Goal: Task Accomplishment & Management: Complete application form

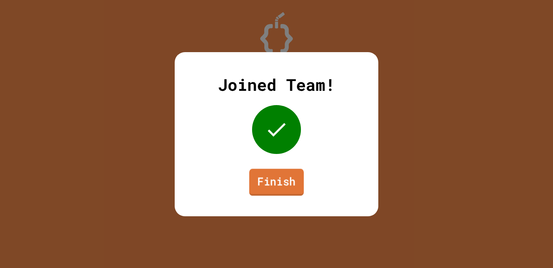
click at [277, 182] on link "Finish" at bounding box center [276, 181] width 55 height 27
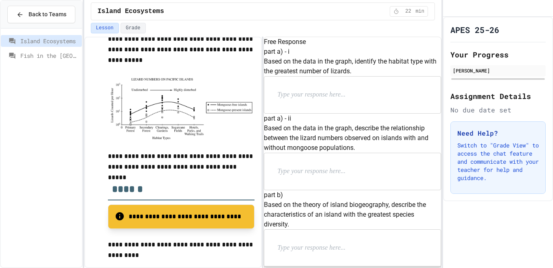
scroll to position [804, 0]
click at [59, 52] on span "Fish in the [GEOGRAPHIC_DATA]" at bounding box center [49, 55] width 58 height 9
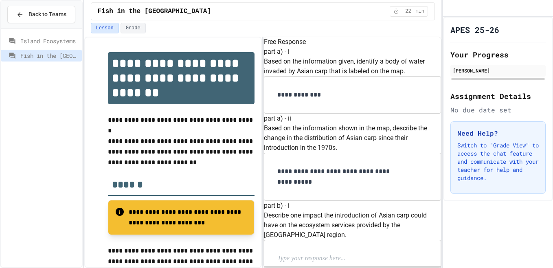
scroll to position [109, 0]
drag, startPoint x: 309, startPoint y: 98, endPoint x: 279, endPoint y: 69, distance: 41.7
click at [277, 114] on div "**********" at bounding box center [352, 157] width 177 height 87
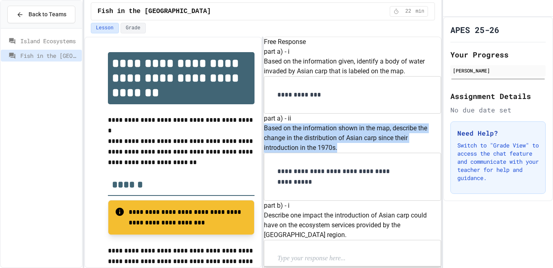
drag, startPoint x: 277, startPoint y: 72, endPoint x: 299, endPoint y: 96, distance: 32.2
click at [299, 114] on div "**********" at bounding box center [352, 157] width 177 height 87
copy p "Based on the information shown in the map, describe the change in the distribut…"
click at [332, 175] on p "**********" at bounding box center [335, 176] width 117 height 21
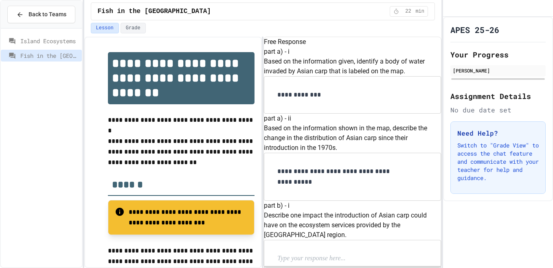
click at [336, 187] on p "**********" at bounding box center [335, 176] width 117 height 21
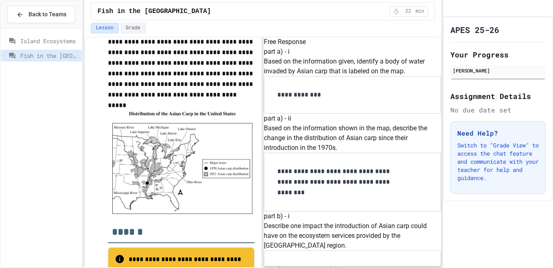
scroll to position [157, 0]
click at [337, 264] on p at bounding box center [330, 269] width 106 height 11
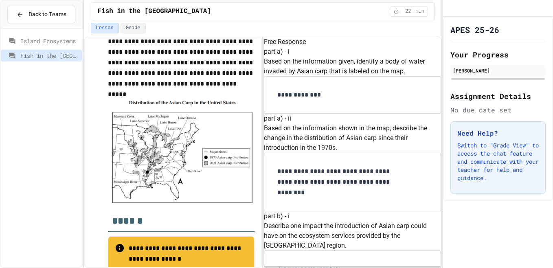
scroll to position [221, 0]
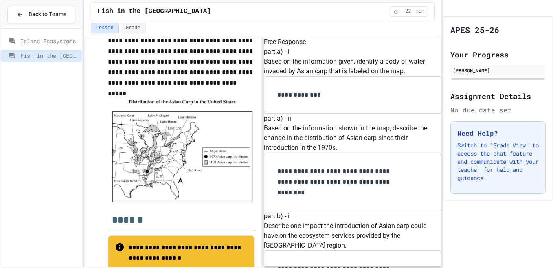
drag, startPoint x: 344, startPoint y: 220, endPoint x: 273, endPoint y: 184, distance: 79.9
drag, startPoint x: 273, startPoint y: 184, endPoint x: 325, endPoint y: 208, distance: 57.3
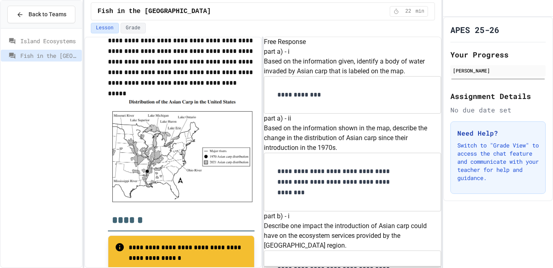
drag, startPoint x: 332, startPoint y: 216, endPoint x: 286, endPoint y: 196, distance: 50.9
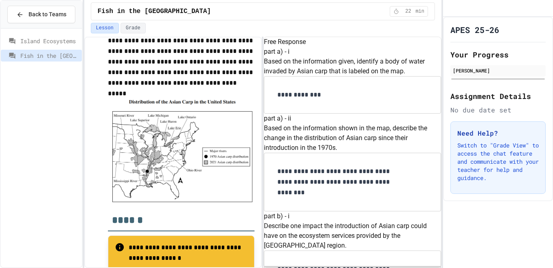
drag, startPoint x: 310, startPoint y: 120, endPoint x: 367, endPoint y: 131, distance: 57.7
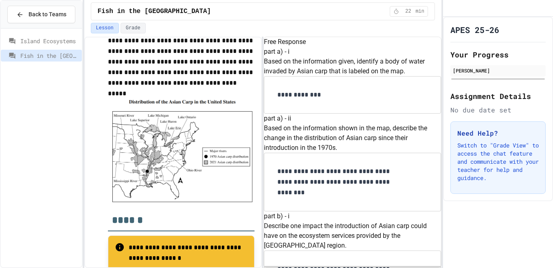
copy p "realistic solution to help reduce the spread of the Asian carp"
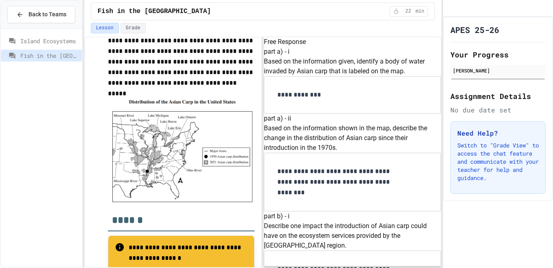
drag, startPoint x: 401, startPoint y: 103, endPoint x: 309, endPoint y: 87, distance: 92.8
copy p "**********"
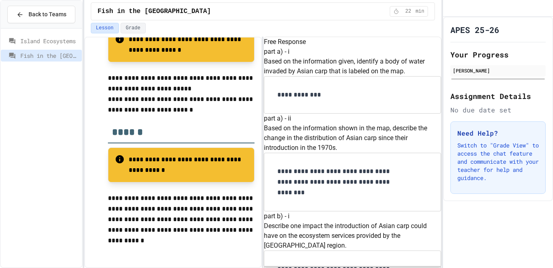
scroll to position [538, 0]
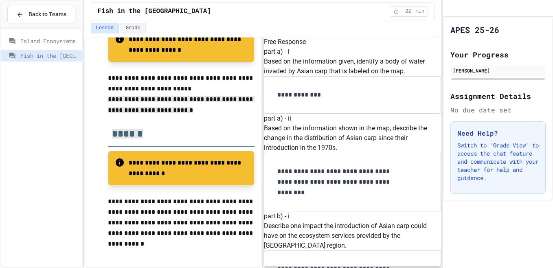
drag, startPoint x: 107, startPoint y: 95, endPoint x: 219, endPoint y: 116, distance: 113.8
copy div "**********"
drag, startPoint x: 275, startPoint y: 75, endPoint x: 336, endPoint y: 87, distance: 62.2
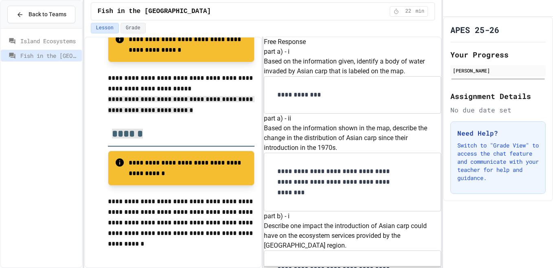
copy p "Identify the primary consumer in the Great Lakes food chain."
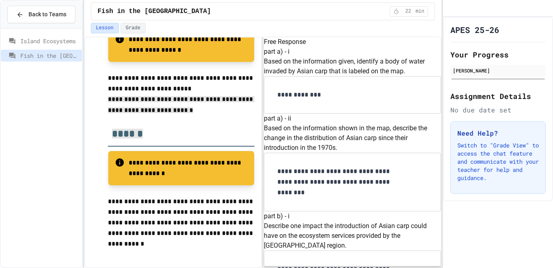
scroll to position [748, 0]
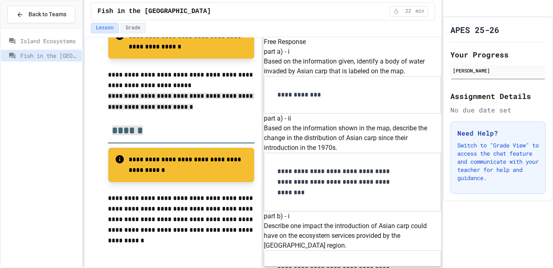
drag, startPoint x: 332, startPoint y: 86, endPoint x: 421, endPoint y: 90, distance: 89.2
copy p "the tragedy of the commons."
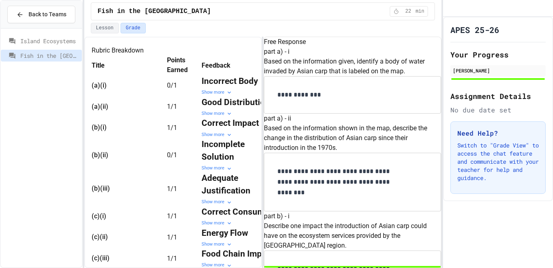
scroll to position [156, 0]
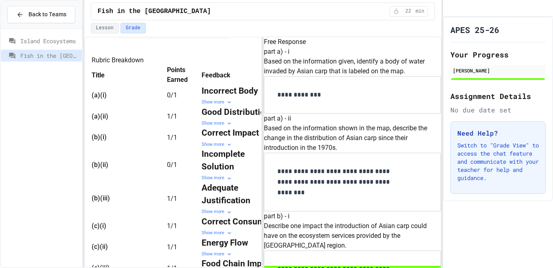
click at [226, 105] on icon at bounding box center [229, 102] width 7 height 7
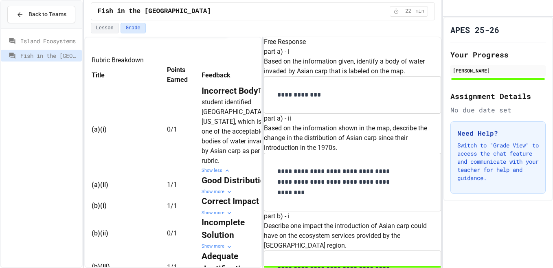
scroll to position [0, 52]
drag, startPoint x: 222, startPoint y: 165, endPoint x: 195, endPoint y: 190, distance: 36.3
click at [201, 190] on td "Good Distribution Show more" at bounding box center [237, 184] width 73 height 21
